Goal: Answer question/provide support

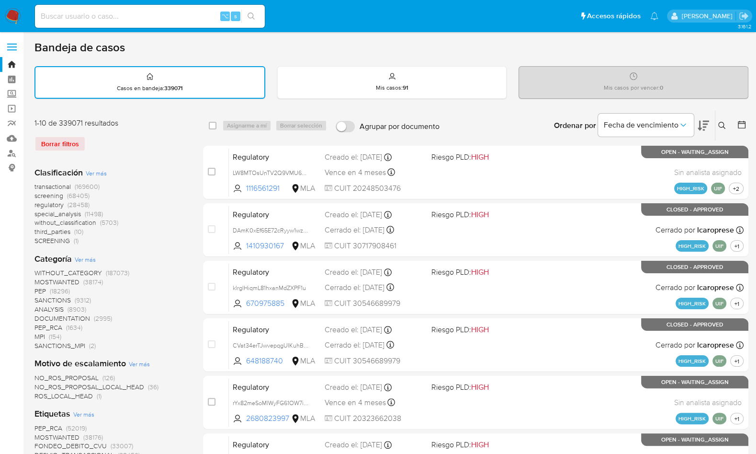
click at [17, 18] on img at bounding box center [13, 16] width 16 height 16
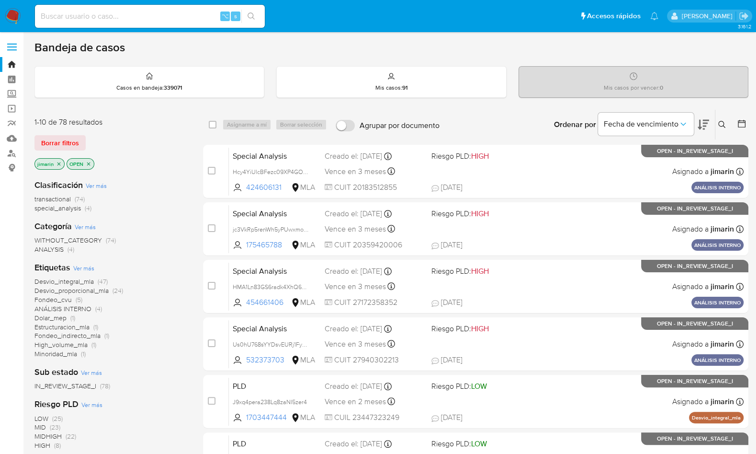
click at [724, 125] on icon at bounding box center [721, 124] width 7 height 7
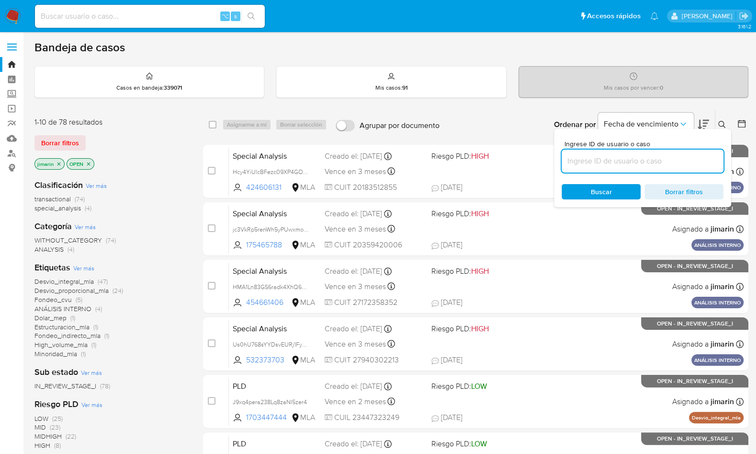
click at [668, 157] on input at bounding box center [643, 161] width 162 height 12
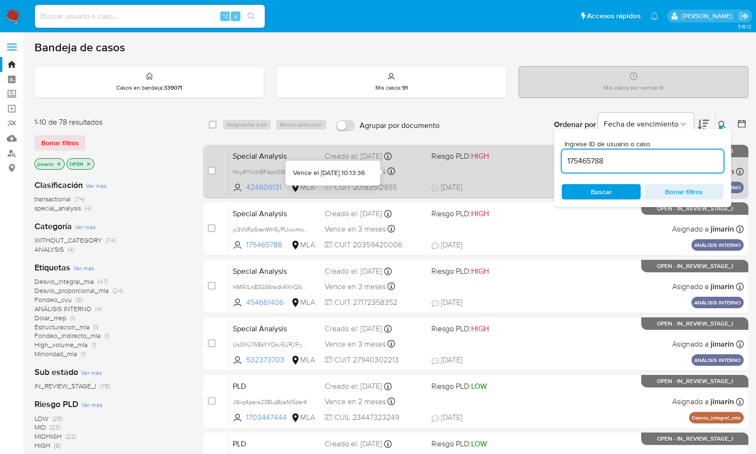
type input "175465788"
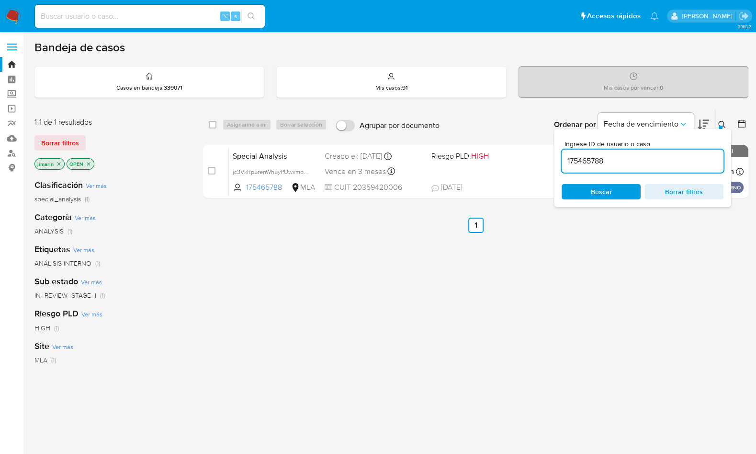
click at [90, 166] on p "OPEN" at bounding box center [80, 164] width 27 height 11
click at [87, 162] on icon "close-filter" at bounding box center [89, 164] width 6 height 6
click at [62, 162] on p "jimarin" at bounding box center [49, 164] width 29 height 11
click at [60, 162] on icon "close-filter" at bounding box center [59, 164] width 6 height 6
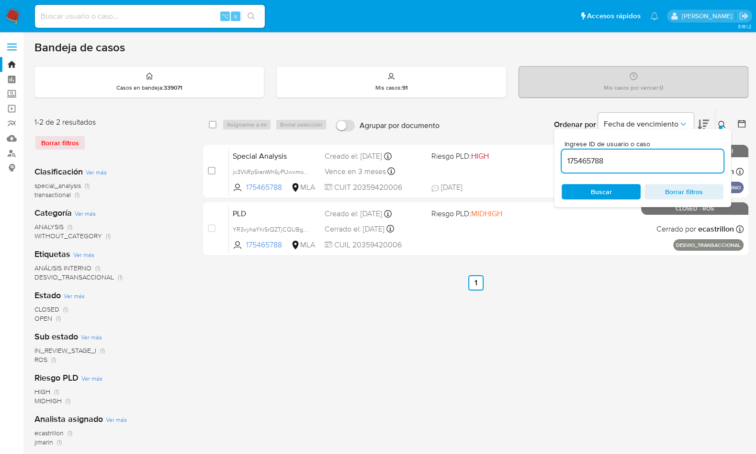
click at [723, 119] on button at bounding box center [724, 124] width 16 height 11
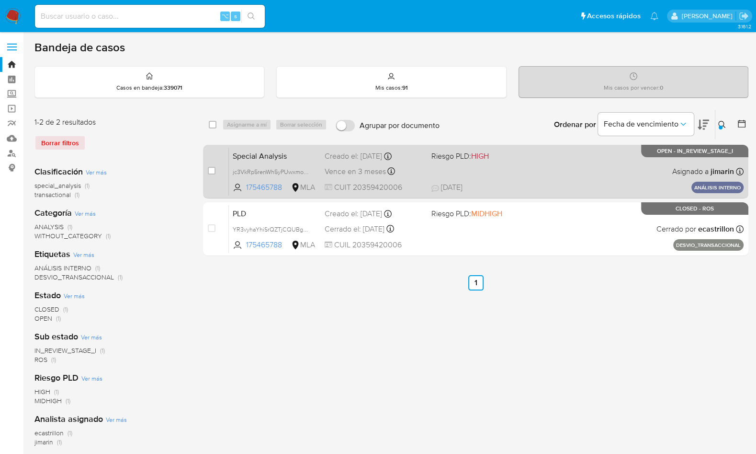
click at [559, 169] on div "Special Analysis jc3VkRp5renWh5yPUwxmoxne 175465788 MLA Riesgo PLD: HIGH Creado…" at bounding box center [486, 171] width 515 height 48
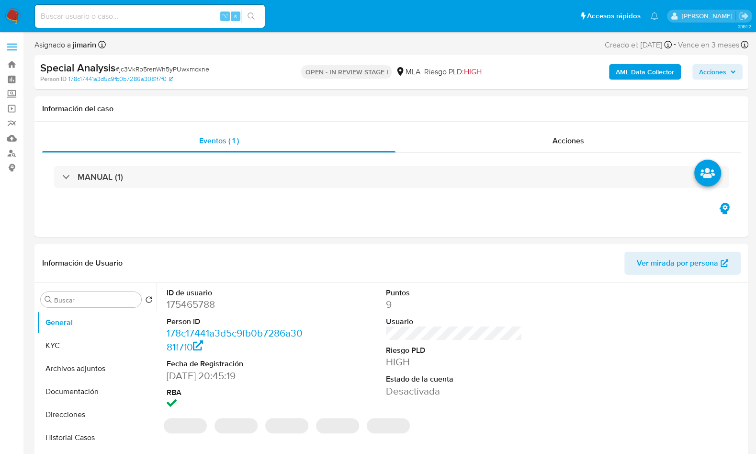
select select "10"
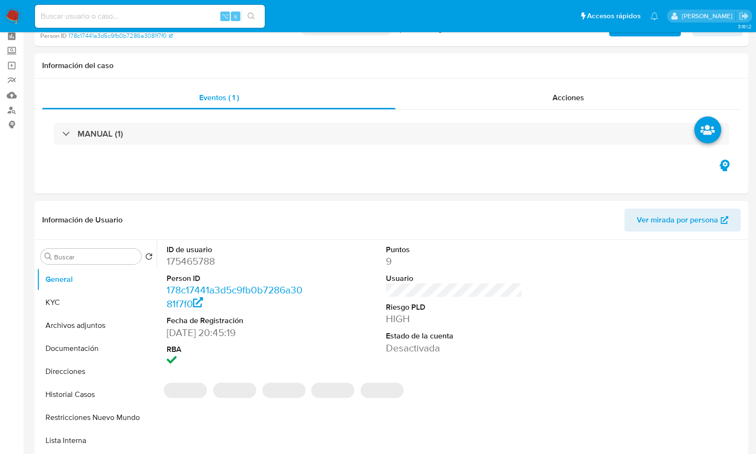
scroll to position [188, 0]
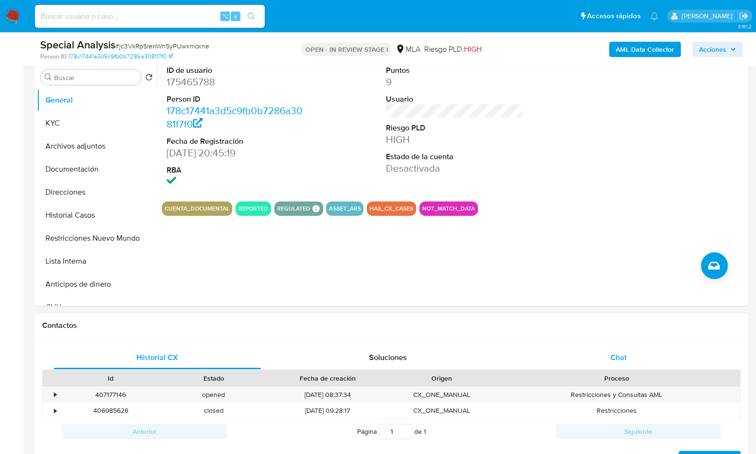
click at [631, 352] on div "Chat" at bounding box center [618, 357] width 207 height 23
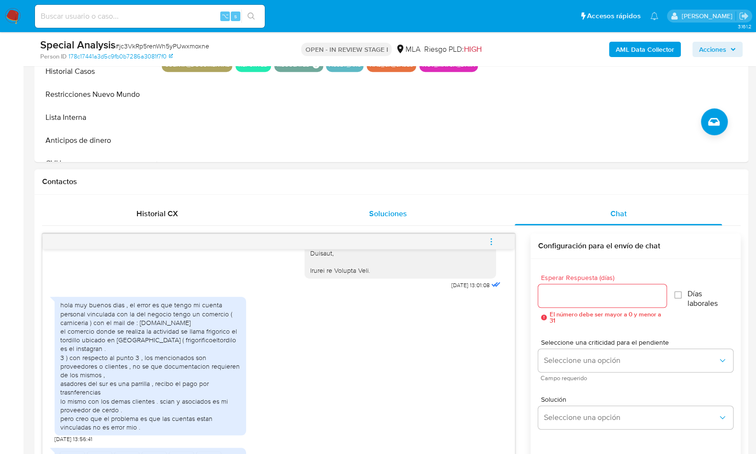
scroll to position [301, 0]
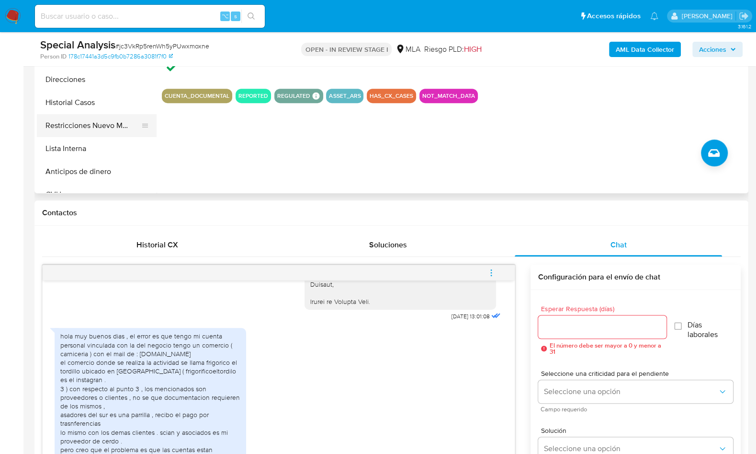
click at [127, 130] on button "Restricciones Nuevo Mundo" at bounding box center [93, 125] width 112 height 23
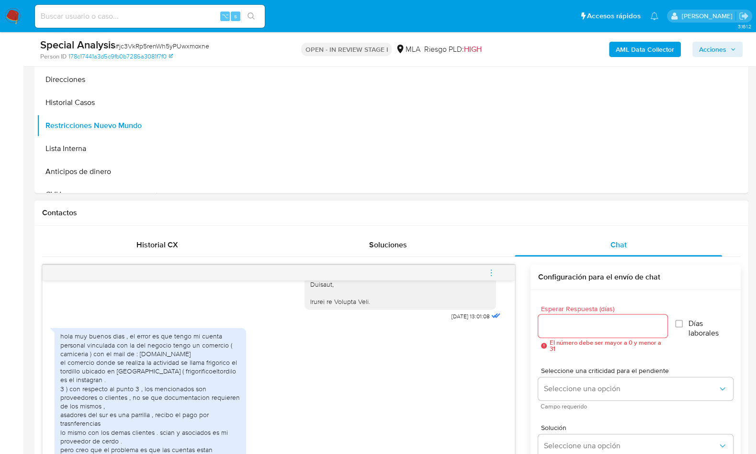
scroll to position [211, 0]
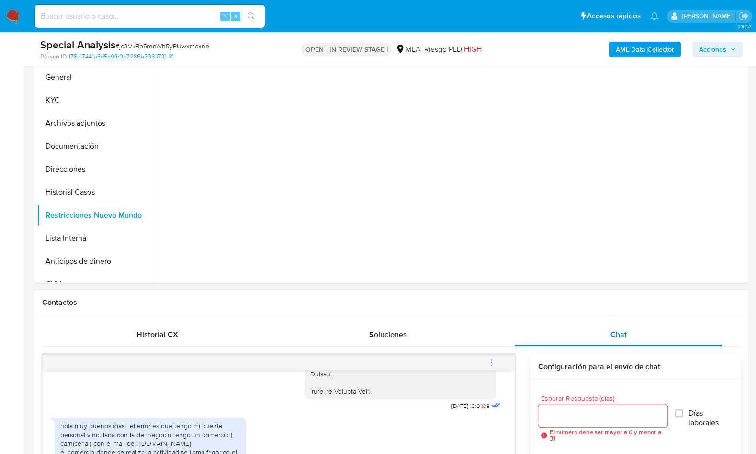
click at [623, 325] on div "Chat" at bounding box center [618, 334] width 207 height 23
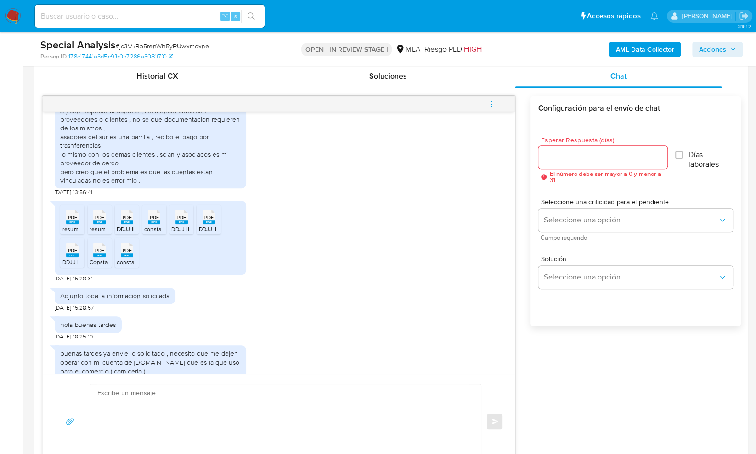
scroll to position [1336, 0]
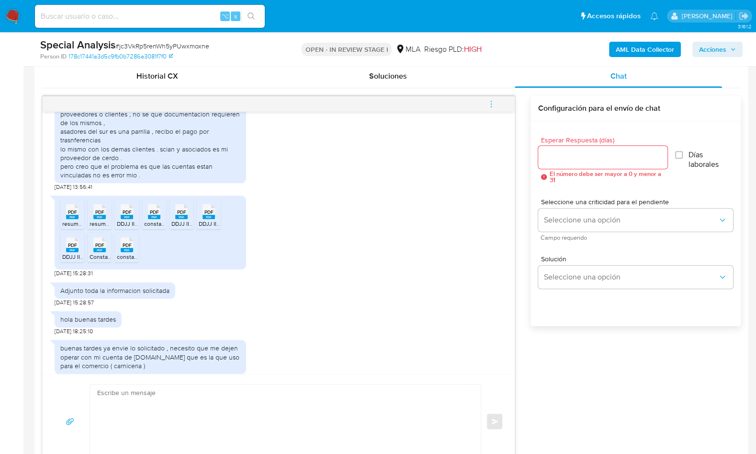
click at [78, 220] on icon "PDF" at bounding box center [72, 211] width 12 height 17
click at [95, 219] on rect at bounding box center [99, 217] width 12 height 4
click at [122, 219] on icon at bounding box center [127, 211] width 12 height 15
click at [153, 219] on rect at bounding box center [154, 217] width 12 height 4
click at [179, 219] on rect at bounding box center [181, 217] width 12 height 4
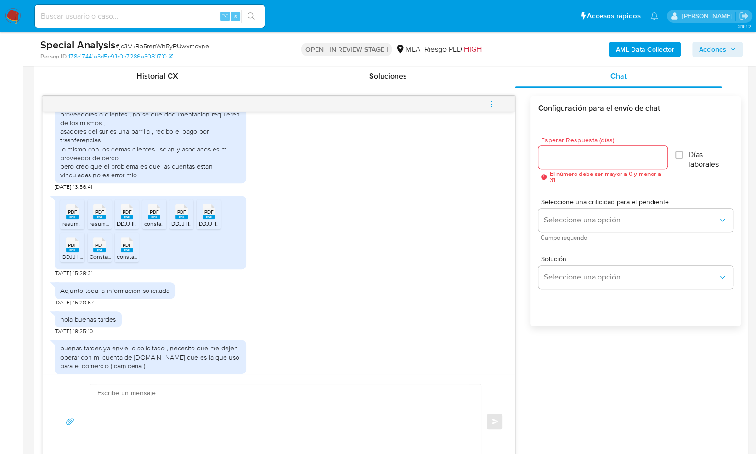
click at [211, 215] on span "PDF" at bounding box center [209, 212] width 9 height 6
click at [66, 252] on icon at bounding box center [72, 244] width 12 height 15
click at [105, 253] on div "PDF PDF" at bounding box center [100, 243] width 20 height 19
click at [128, 248] on span "PDF" at bounding box center [127, 245] width 9 height 6
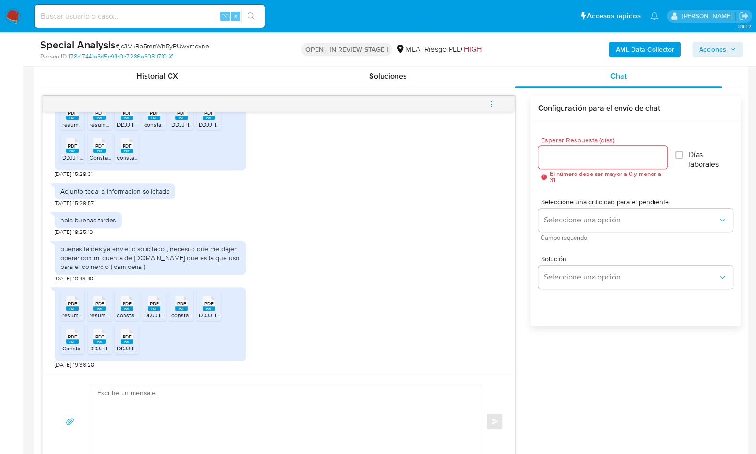
scroll to position [1470, 0]
click at [73, 304] on span "PDF" at bounding box center [72, 303] width 9 height 6
click at [97, 304] on span "PDF" at bounding box center [99, 303] width 9 height 6
click at [129, 306] on rect at bounding box center [127, 308] width 12 height 4
click at [155, 300] on span "PDF" at bounding box center [154, 303] width 9 height 6
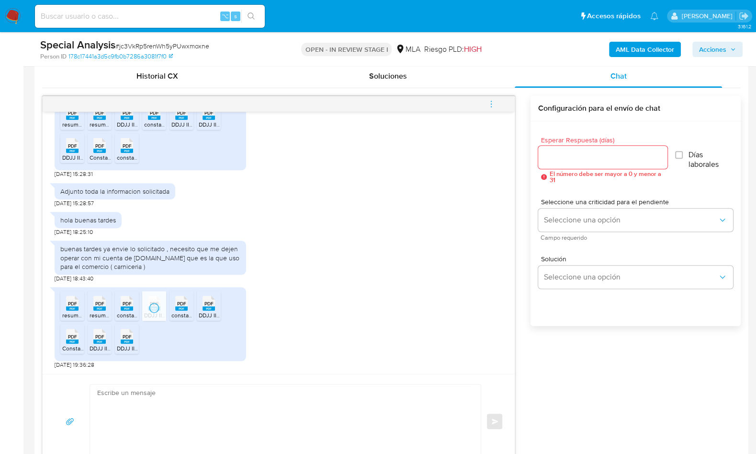
click at [182, 300] on span "PDF" at bounding box center [181, 303] width 9 height 6
click at [206, 300] on span "PDF" at bounding box center [209, 303] width 9 height 6
click at [65, 337] on div "PDF PDF" at bounding box center [72, 335] width 20 height 19
click at [96, 339] on rect at bounding box center [99, 341] width 12 height 4
click at [123, 343] on icon "PDF" at bounding box center [127, 336] width 12 height 17
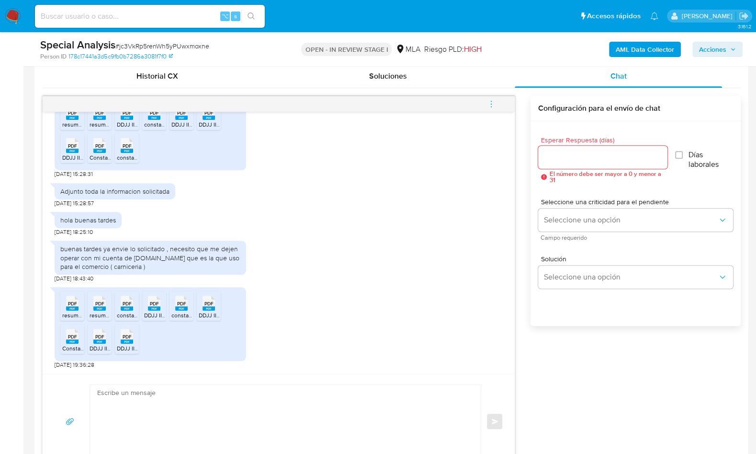
click at [576, 367] on div "17/09/2025 14:48:15 Hola, Esperamos que te encuentres muy bien. Te consultamos …" at bounding box center [391, 282] width 699 height 373
click at [386, 336] on div "PDF PDF resumen202507.pdf PDF PDF resumen202502.pdf PDF PDF constancia_202507.p…" at bounding box center [279, 325] width 448 height 86
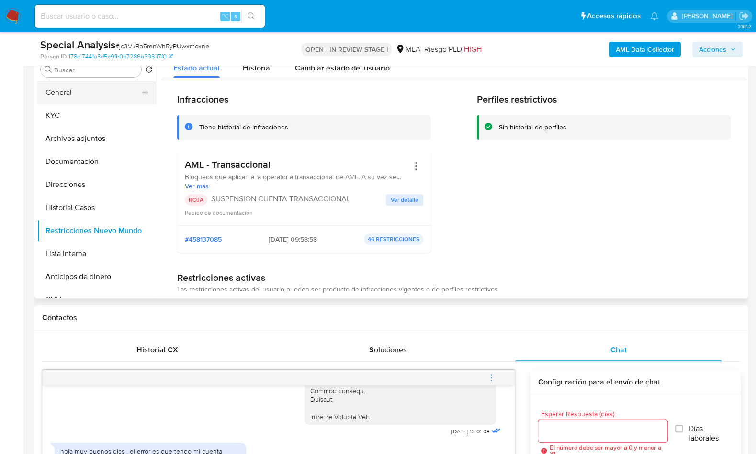
scroll to position [166, 0]
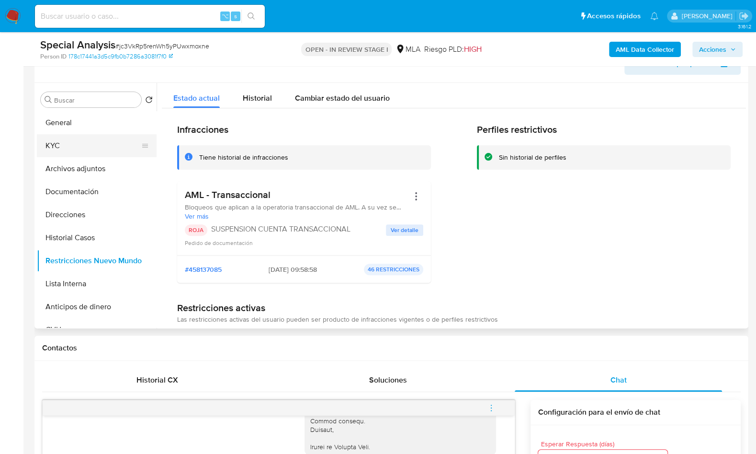
click at [67, 137] on button "KYC" at bounding box center [93, 145] width 112 height 23
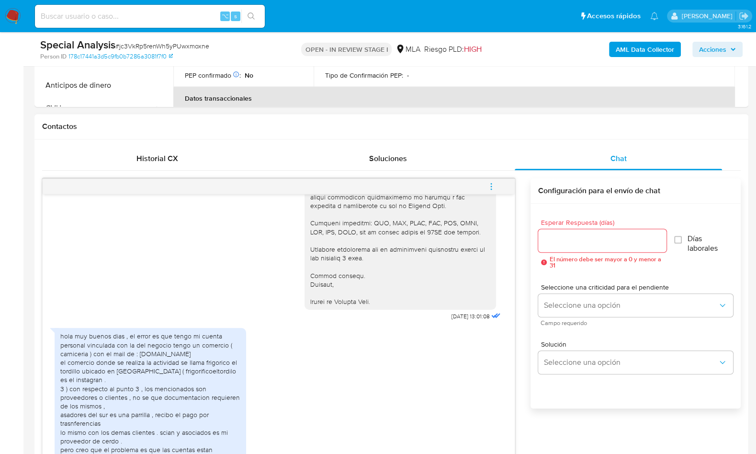
scroll to position [1164, 0]
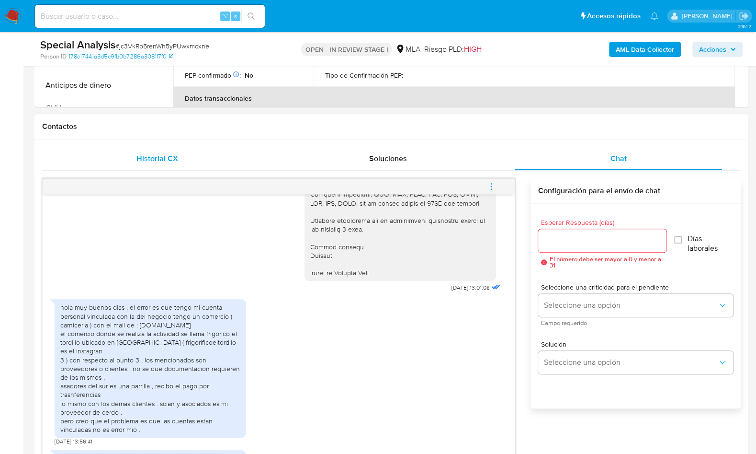
click at [206, 148] on div "Historial CX" at bounding box center [157, 158] width 207 height 23
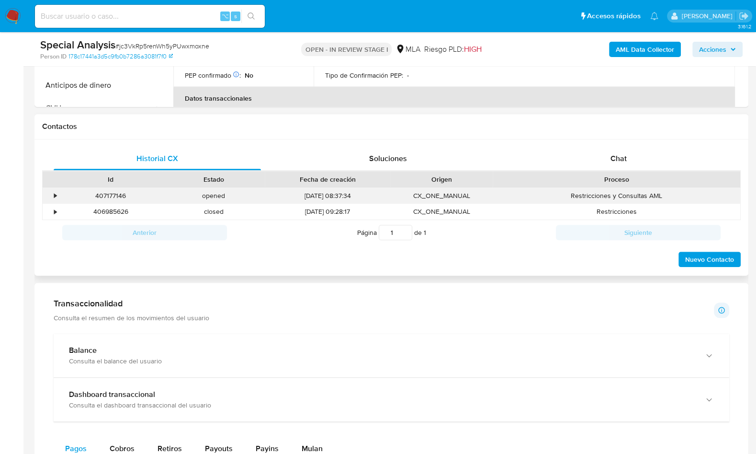
click at [51, 194] on div "•" at bounding box center [51, 196] width 17 height 16
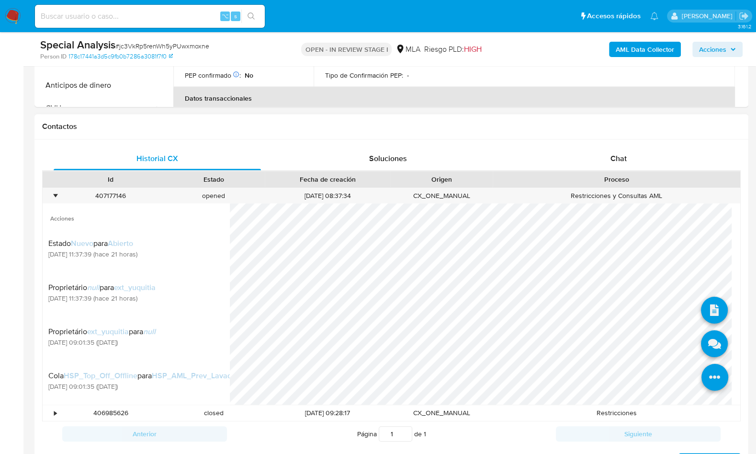
click at [702, 380] on icon at bounding box center [715, 377] width 27 height 27
click at [710, 317] on icon at bounding box center [714, 309] width 27 height 27
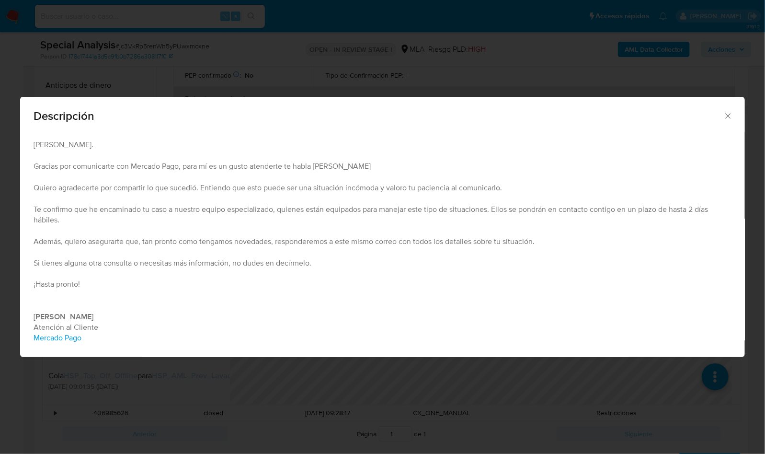
click at [218, 45] on div "Descripción Hola, Juan. Gracias por comunicarte con Mercado Pago, para mí es un…" at bounding box center [382, 227] width 765 height 454
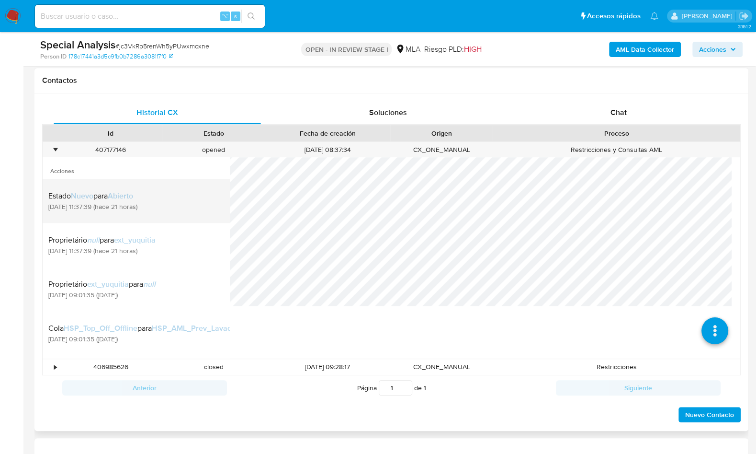
scroll to position [2, 0]
click at [176, 195] on div "Estado Nuevo para Abierto 25/09/2025 11:37:39 (hace 21 horas)" at bounding box center [136, 199] width 176 height 33
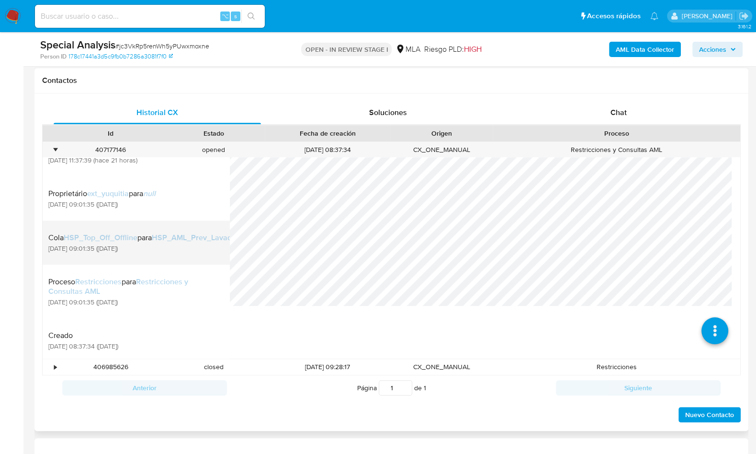
scroll to position [105, 0]
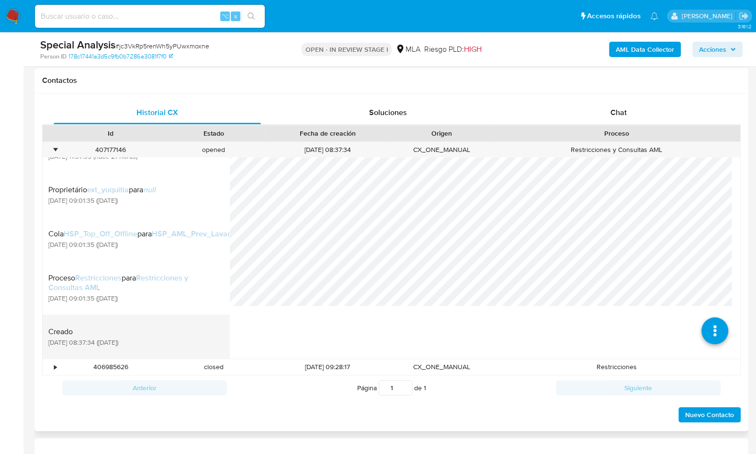
click at [159, 333] on div "Creado 25/09/2025 08:37:34 (hace un día)" at bounding box center [136, 336] width 176 height 33
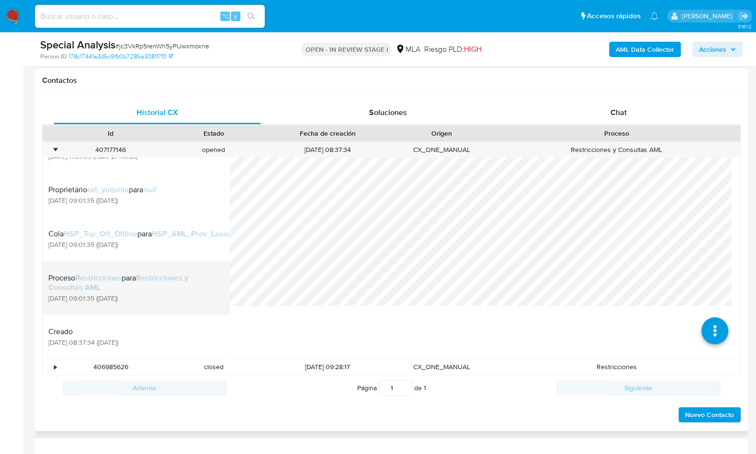
click at [170, 304] on div "Proceso Restricciones para Restricciones y Consultas AML 25/09/2025 09:01:35 (h…" at bounding box center [136, 287] width 176 height 42
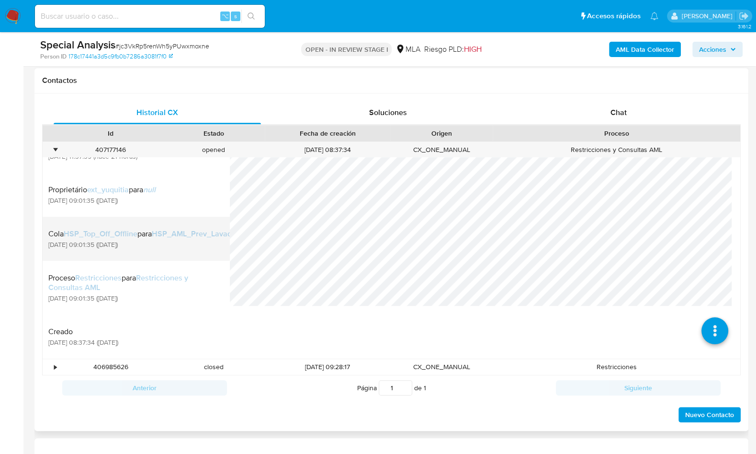
click at [170, 249] on div "Cola HSP_Top_Off_Offline para HSP_AML_Prev_Lavado_Dinero 25/09/2025 09:01:35 (h…" at bounding box center [155, 238] width 215 height 33
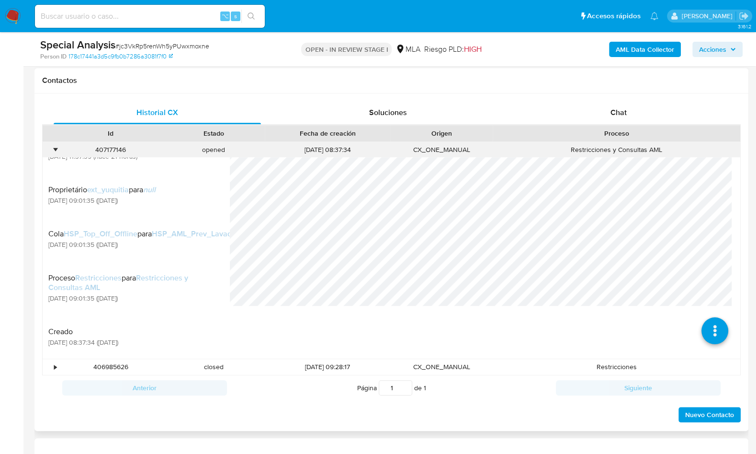
click at [56, 149] on div "•" at bounding box center [55, 149] width 2 height 9
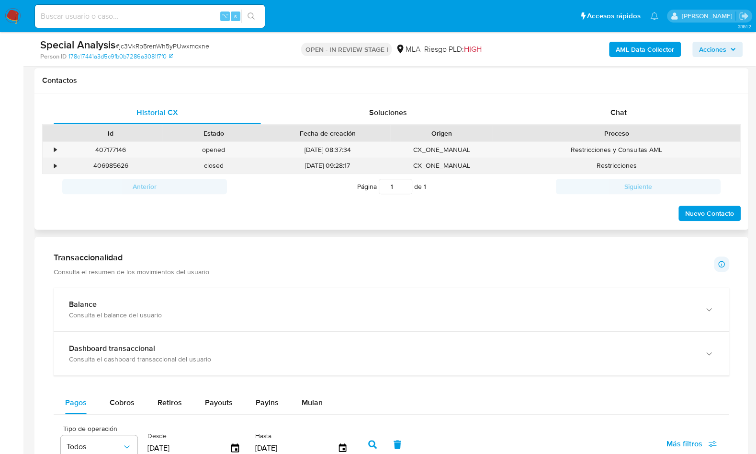
click at [55, 164] on div "•" at bounding box center [55, 165] width 2 height 9
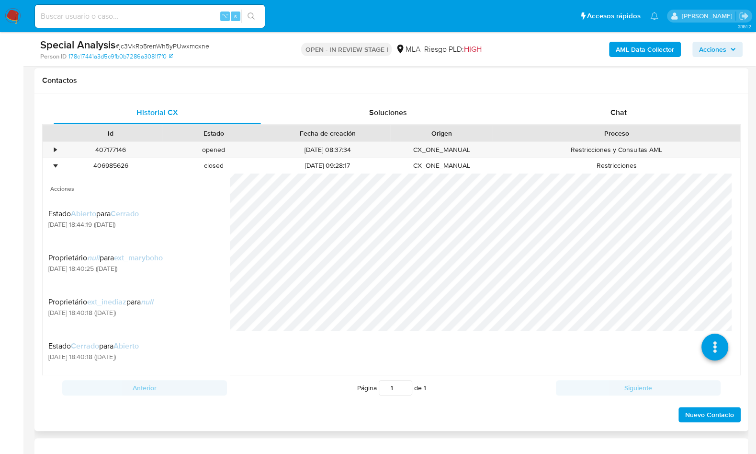
scroll to position [35, 0]
click at [705, 285] on icon at bounding box center [714, 279] width 27 height 27
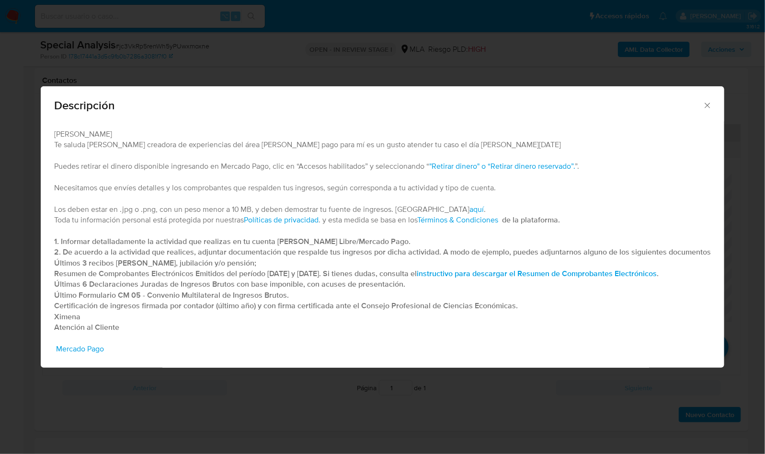
click at [234, 402] on div "Descripción Hola, juan Te saluda Ximena creadora de experiencias del área de Me…" at bounding box center [382, 227] width 765 height 454
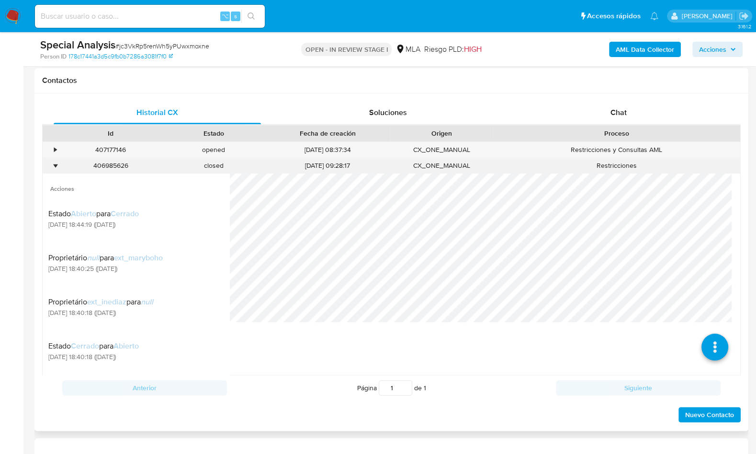
click at [55, 162] on div "•" at bounding box center [55, 165] width 2 height 9
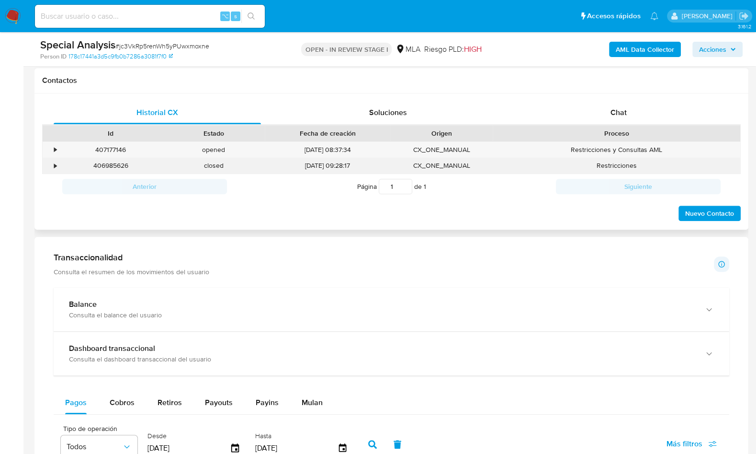
click at [123, 164] on div "406985626" at bounding box center [110, 166] width 103 height 16
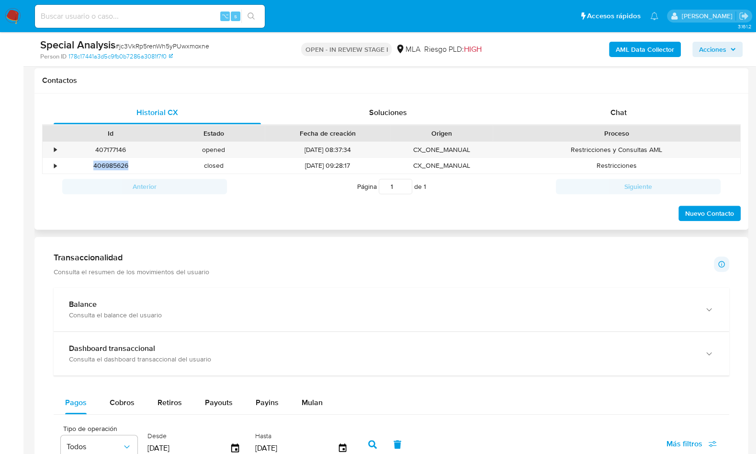
copy div "406985626"
